Goal: Book appointment/travel/reservation

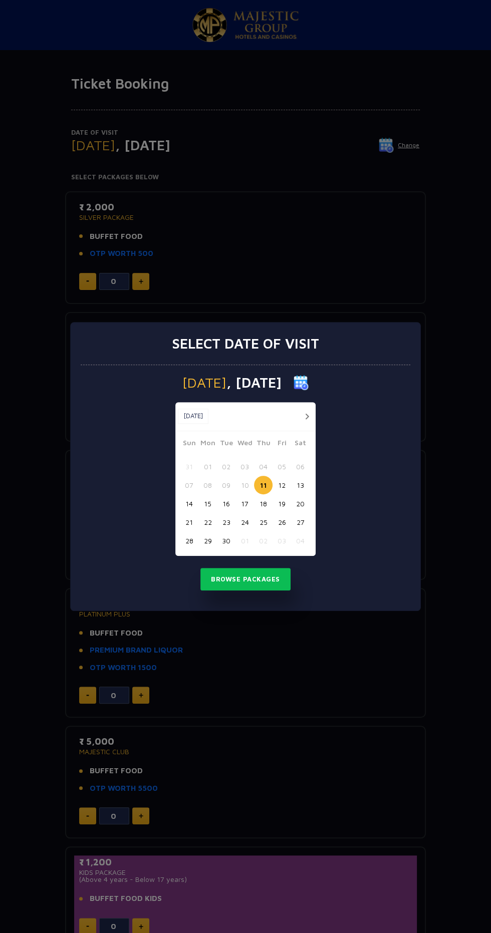
click at [260, 382] on span ", [DATE]" at bounding box center [253, 383] width 55 height 14
click at [309, 385] on img at bounding box center [300, 382] width 15 height 15
click at [309, 384] on img at bounding box center [300, 382] width 15 height 15
click at [307, 416] on button "button" at bounding box center [307, 416] width 13 height 13
click at [308, 416] on button "button" at bounding box center [307, 416] width 13 height 13
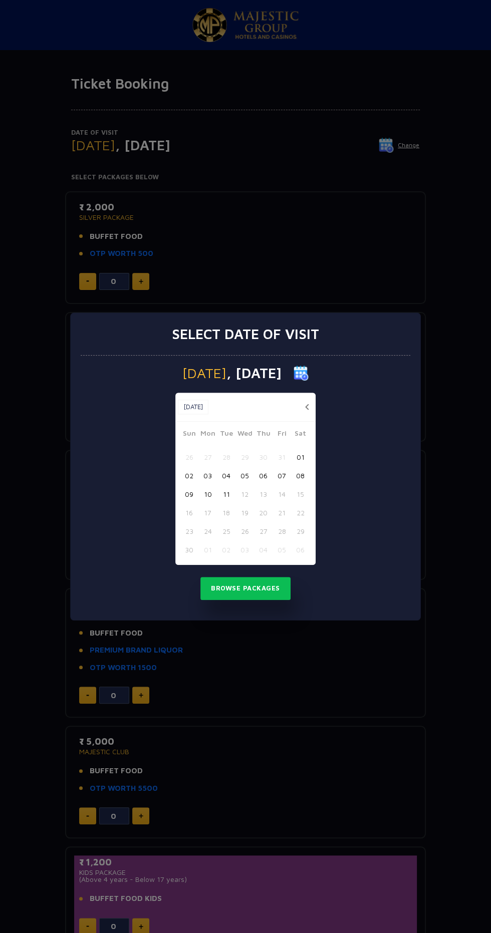
click at [313, 410] on div at bounding box center [307, 407] width 13 height 13
click at [226, 494] on button "11" at bounding box center [226, 494] width 19 height 19
click at [278, 590] on button "Browse Packages" at bounding box center [245, 588] width 90 height 23
